Goal: Information Seeking & Learning: Learn about a topic

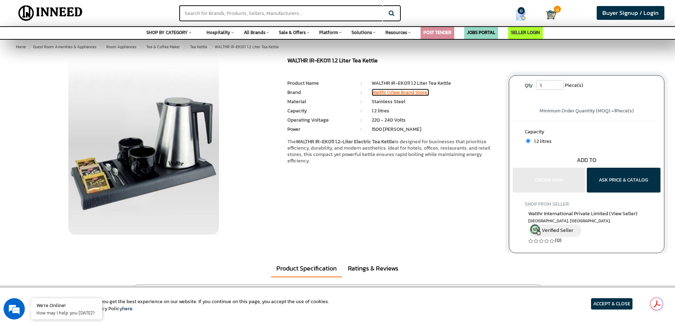
click at [419, 93] on link "Walthr (View Brand Store)" at bounding box center [400, 92] width 57 height 7
drag, startPoint x: 379, startPoint y: 59, endPoint x: 271, endPoint y: 65, distance: 108.9
click at [271, 65] on div "WALTHR IR-EK011 1.2 Liter Tea Kettle MRP: ₹ 0.00 Unit Selling Price: ₹ 0.00 ( ₹…" at bounding box center [337, 155] width 664 height 196
copy h1 "WALTHR IR-EK011 1.2 Liter Tea Kettle"
